Goal: Check status: Check status

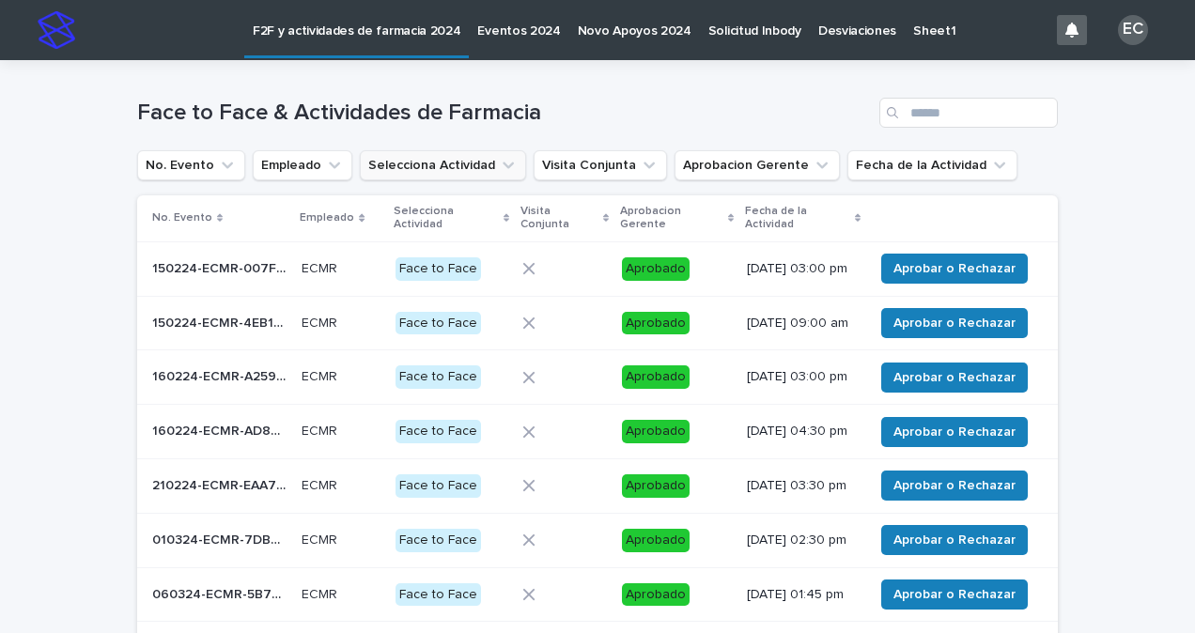
click at [503, 165] on icon "Selecciona Actividad" at bounding box center [508, 166] width 11 height 7
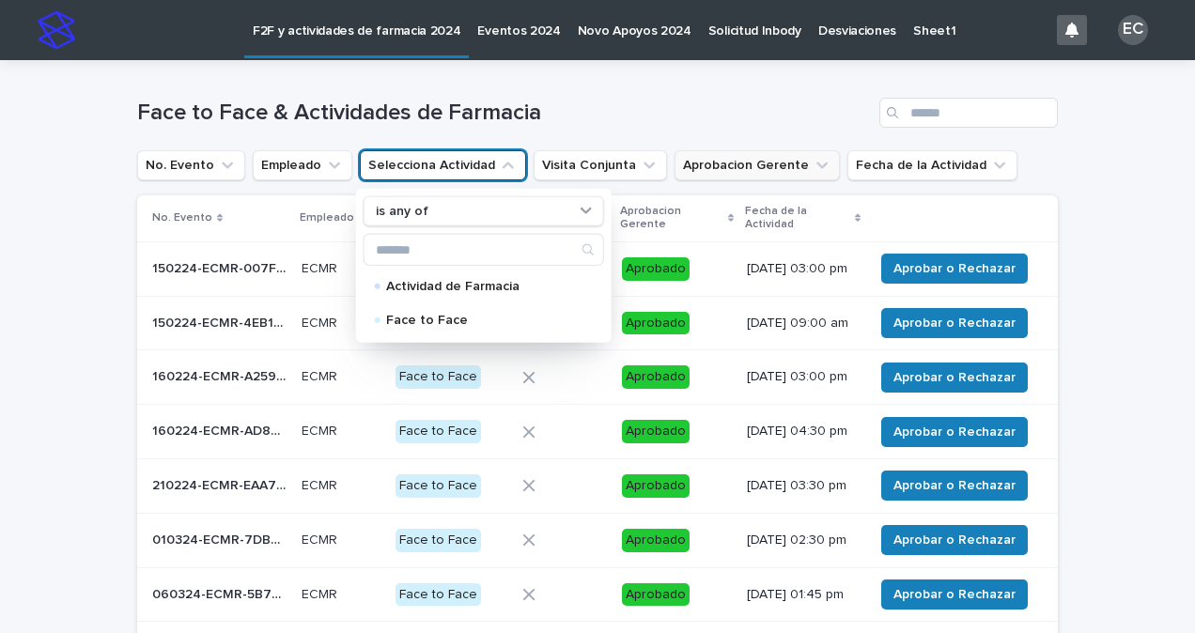
click at [813, 164] on icon "Aprobacion Gerente" at bounding box center [822, 165] width 19 height 19
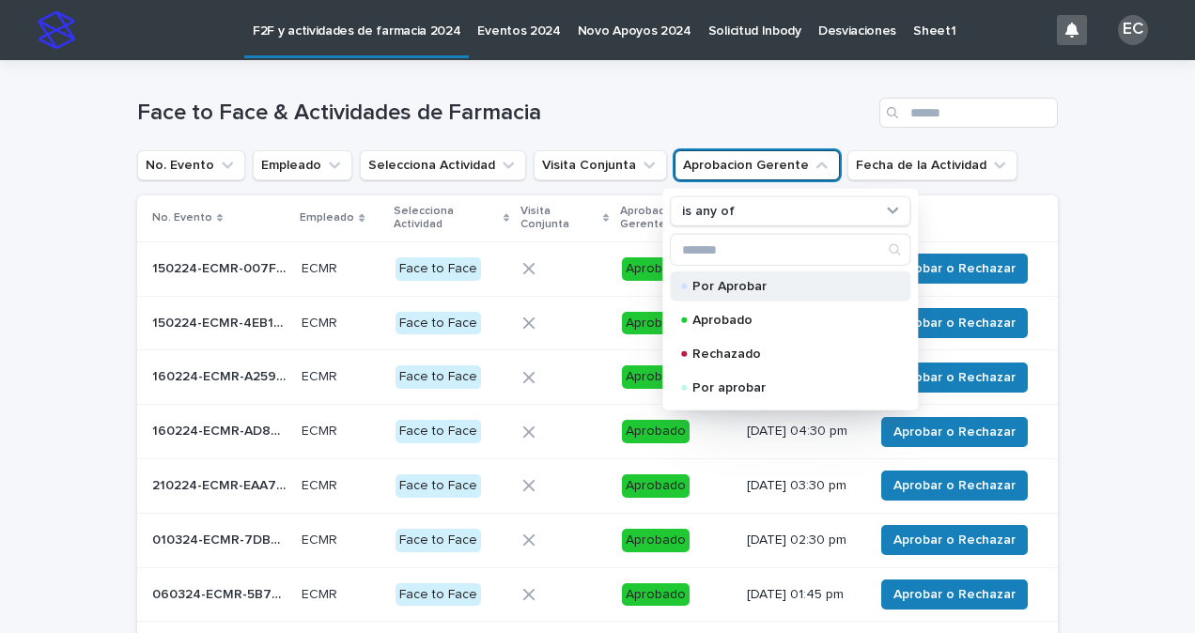
click at [730, 288] on p "Por Aprobar" at bounding box center [787, 286] width 188 height 13
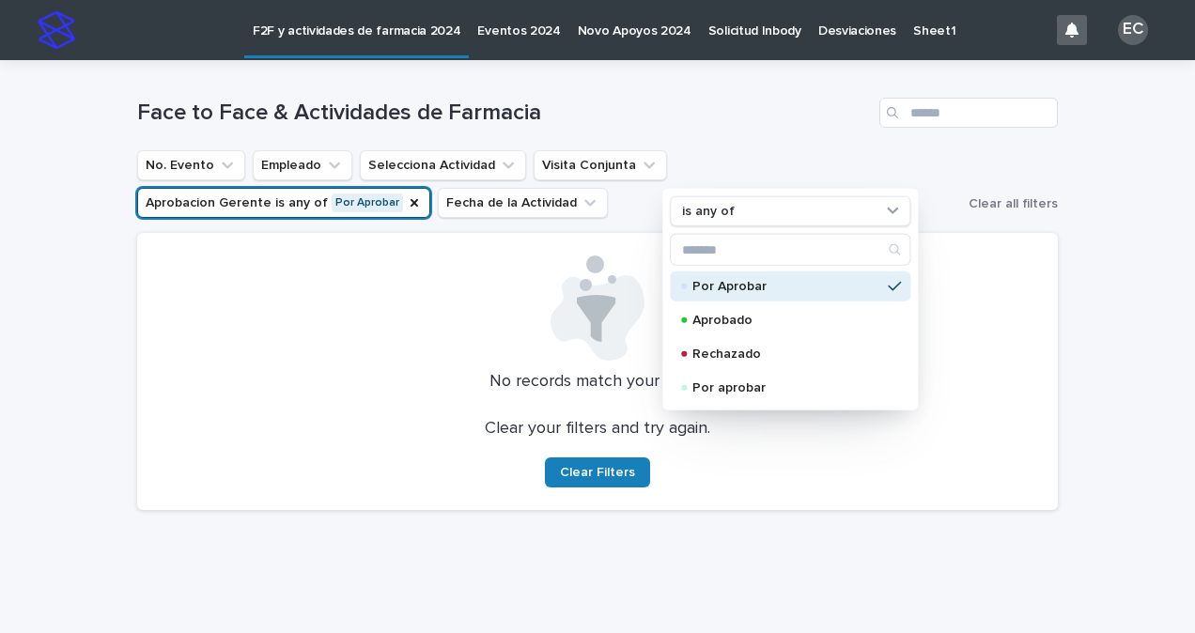
click at [1146, 263] on div "Loading... Saving… Loading... Saving… Face to Face & Actividades de Farmacia No…" at bounding box center [597, 339] width 1195 height 559
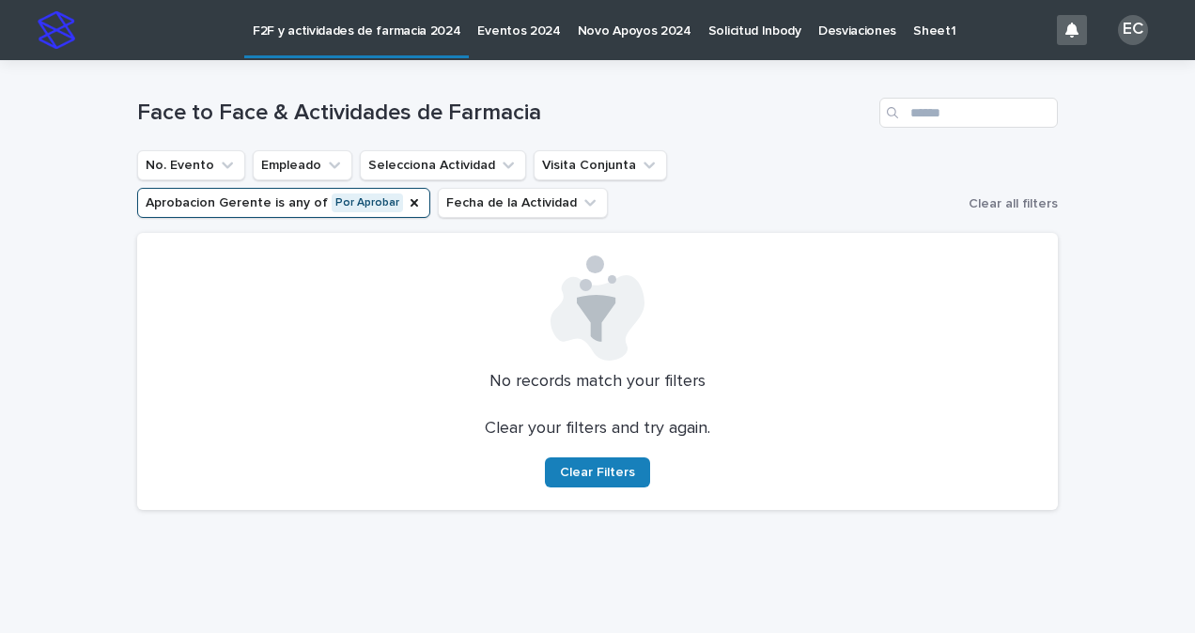
scroll to position [40, 0]
